Goal: Task Accomplishment & Management: Complete application form

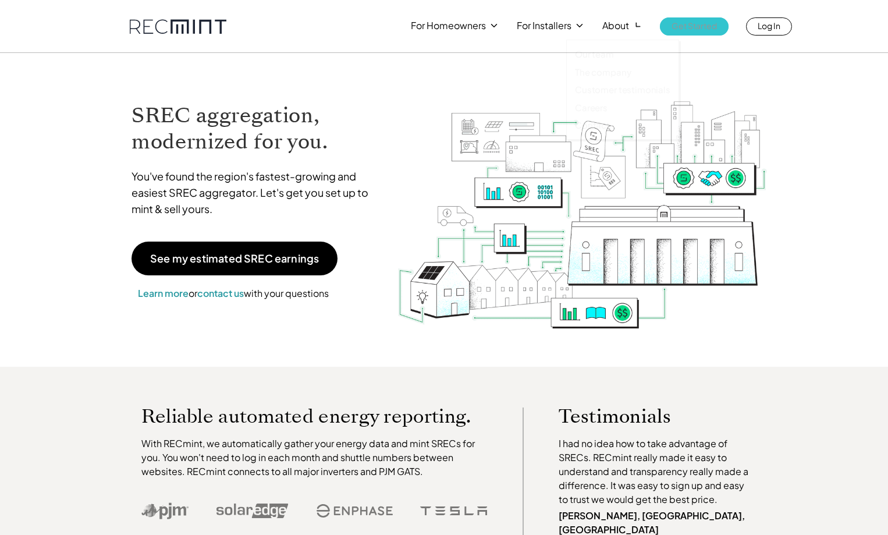
click at [688, 26] on p "Get Started" at bounding box center [694, 25] width 45 height 16
